Goal: Information Seeking & Learning: Learn about a topic

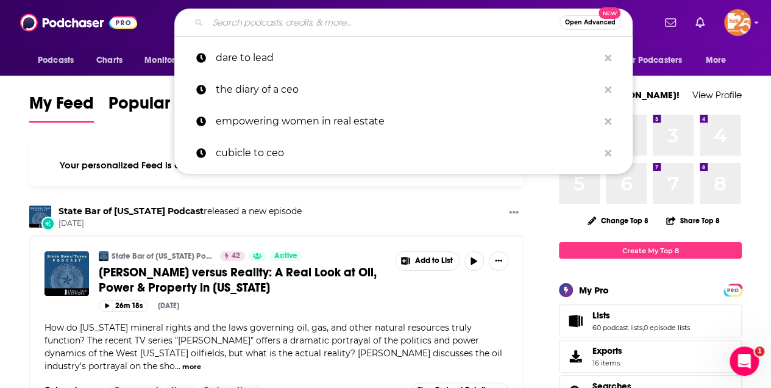
click at [238, 23] on input "Search podcasts, credits, & more..." at bounding box center [384, 23] width 352 height 20
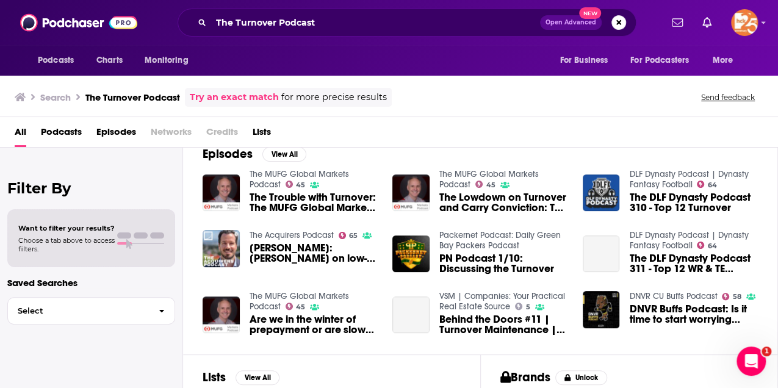
scroll to position [162, 0]
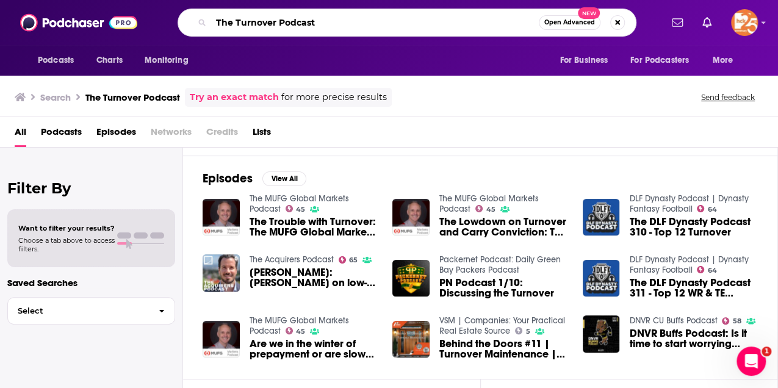
drag, startPoint x: 235, startPoint y: 23, endPoint x: 201, endPoint y: 18, distance: 34.5
click at [201, 19] on div "The Turnover Podcast Open Advanced New" at bounding box center [406, 23] width 459 height 28
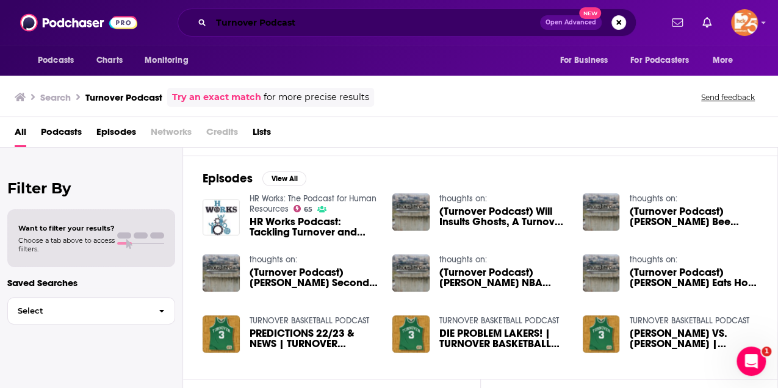
click at [215, 21] on input "Turnover Podcast" at bounding box center [375, 23] width 329 height 20
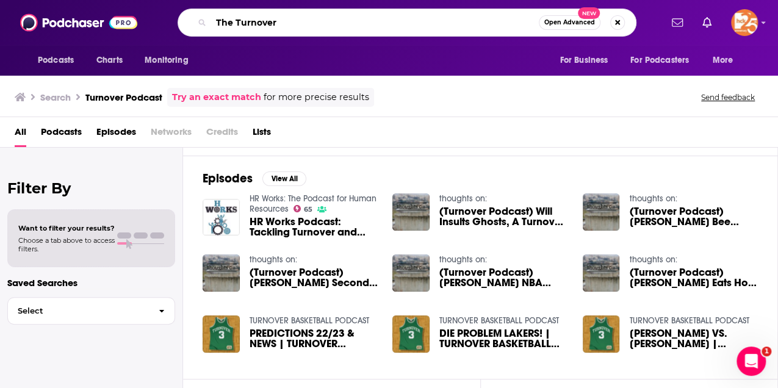
type input "The Turnover"
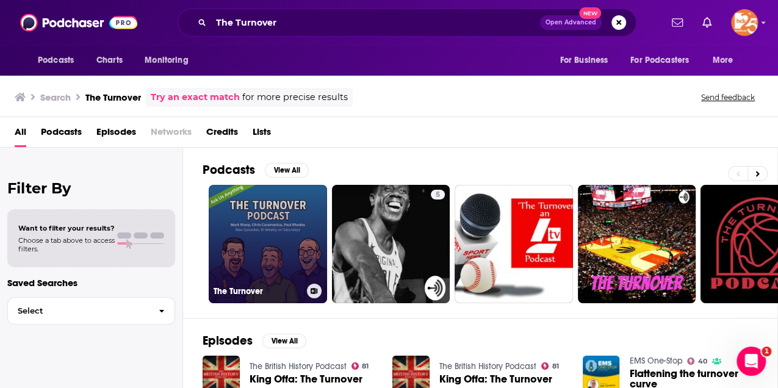
click at [230, 215] on link "The Turnover" at bounding box center [268, 244] width 118 height 118
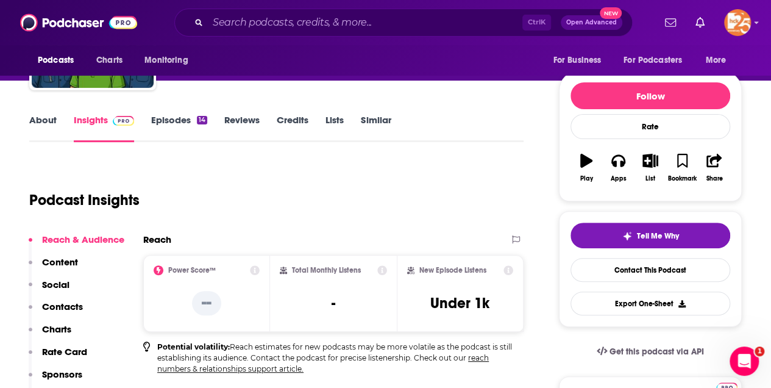
scroll to position [122, 0]
